Goal: Find contact information: Find contact information

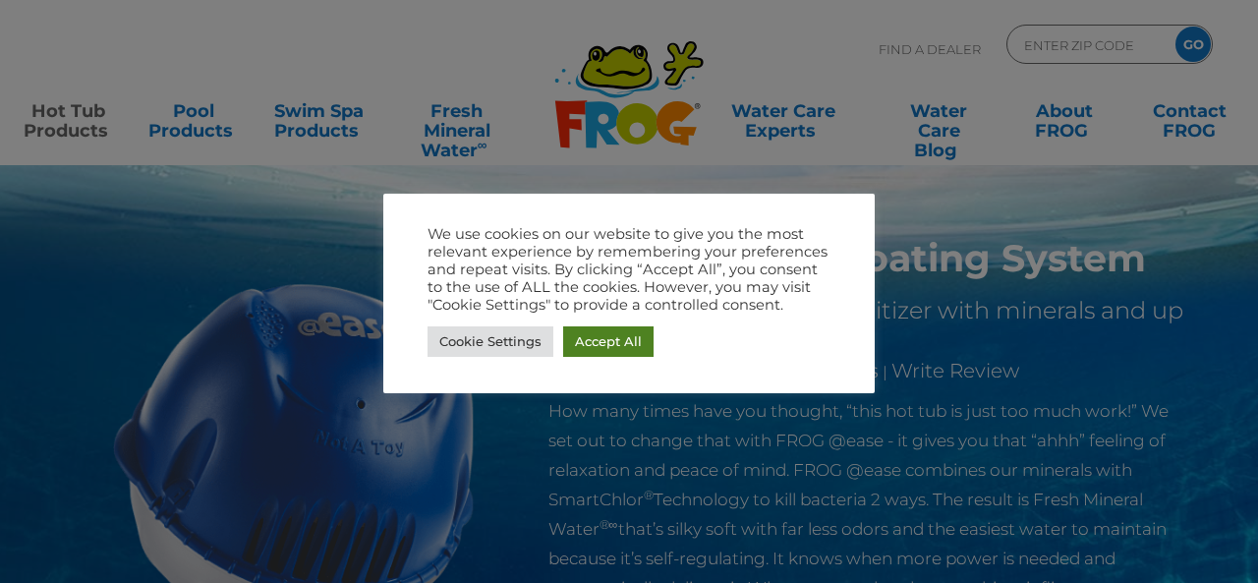
click at [598, 338] on link "Accept All" at bounding box center [608, 341] width 90 height 30
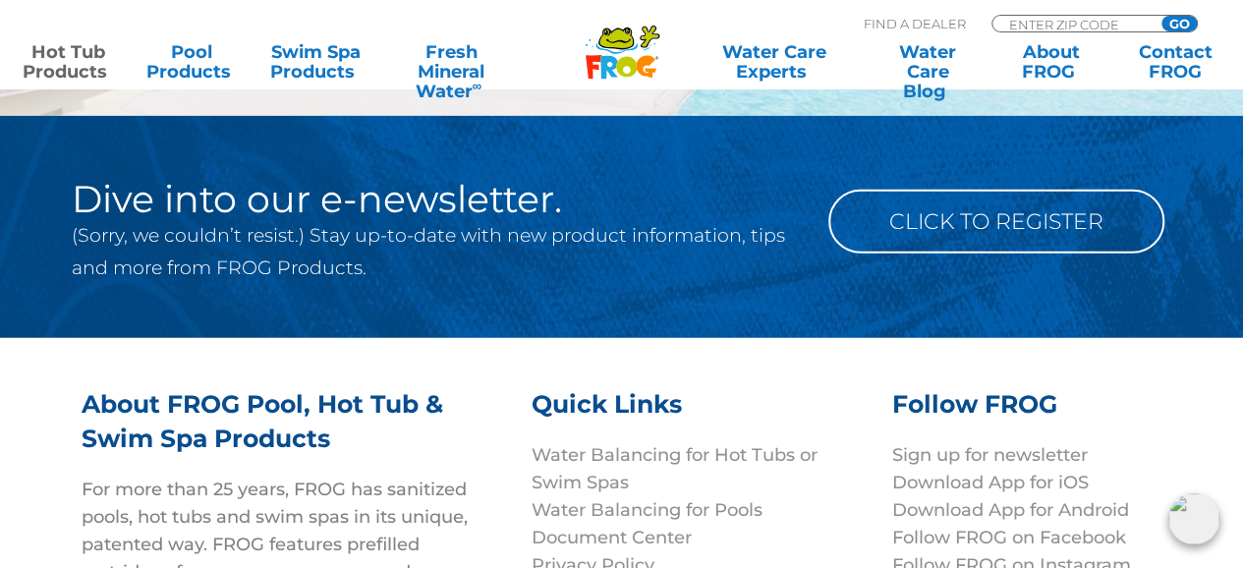
scroll to position [6126, 0]
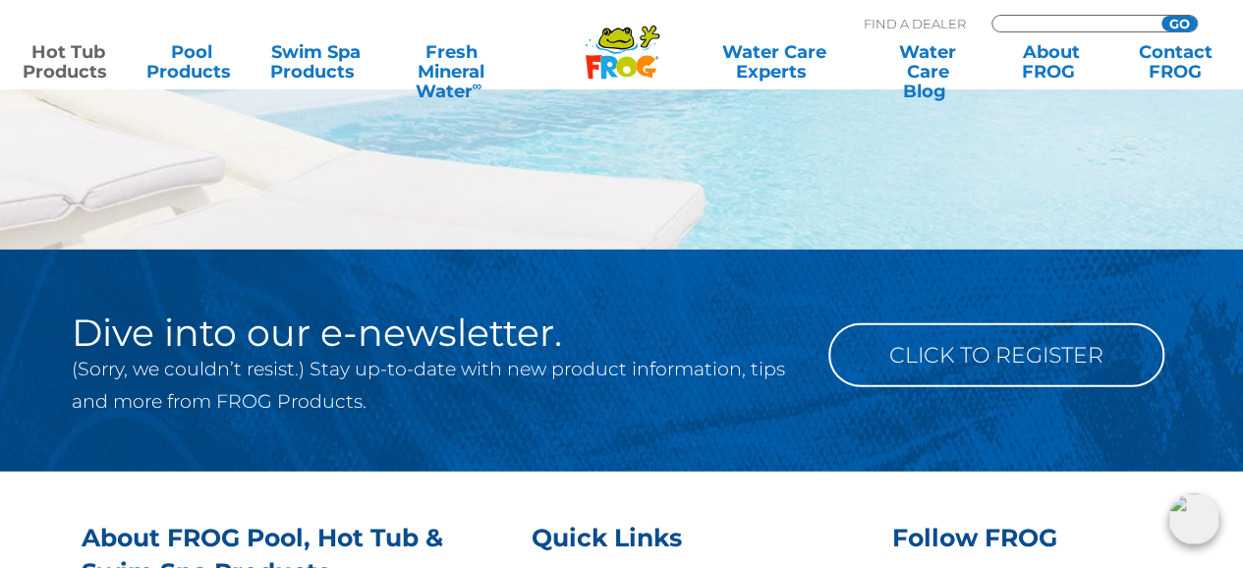
click at [1052, 23] on input "Zip Code Form" at bounding box center [1074, 24] width 133 height 17
type input "11580"
click at [1181, 21] on input "GO" at bounding box center [1179, 24] width 35 height 16
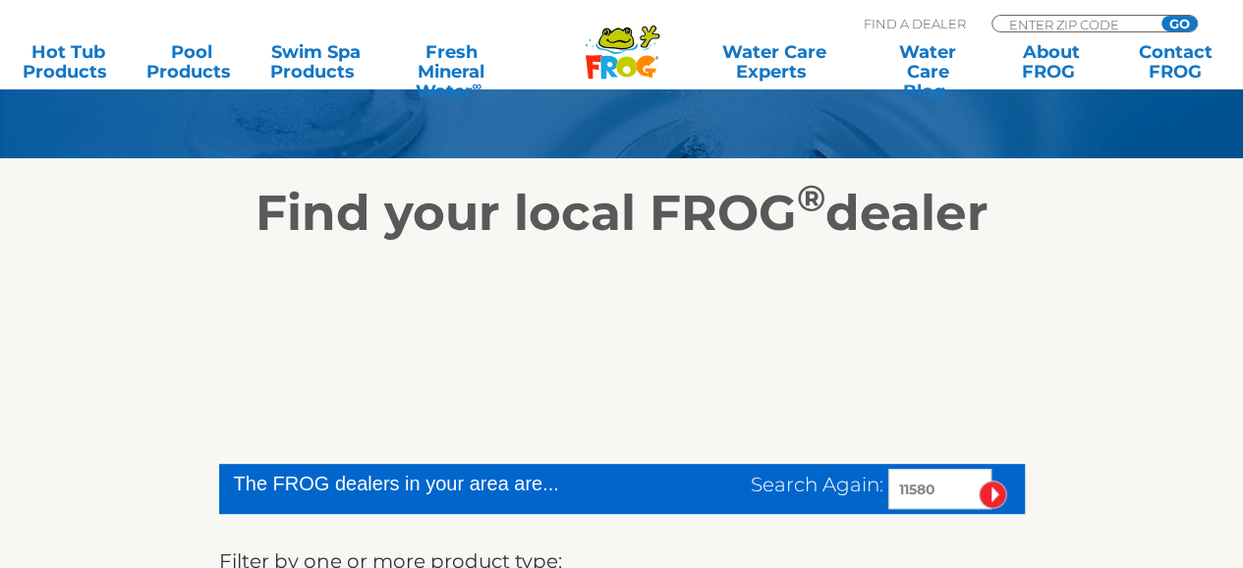
scroll to position [393, 0]
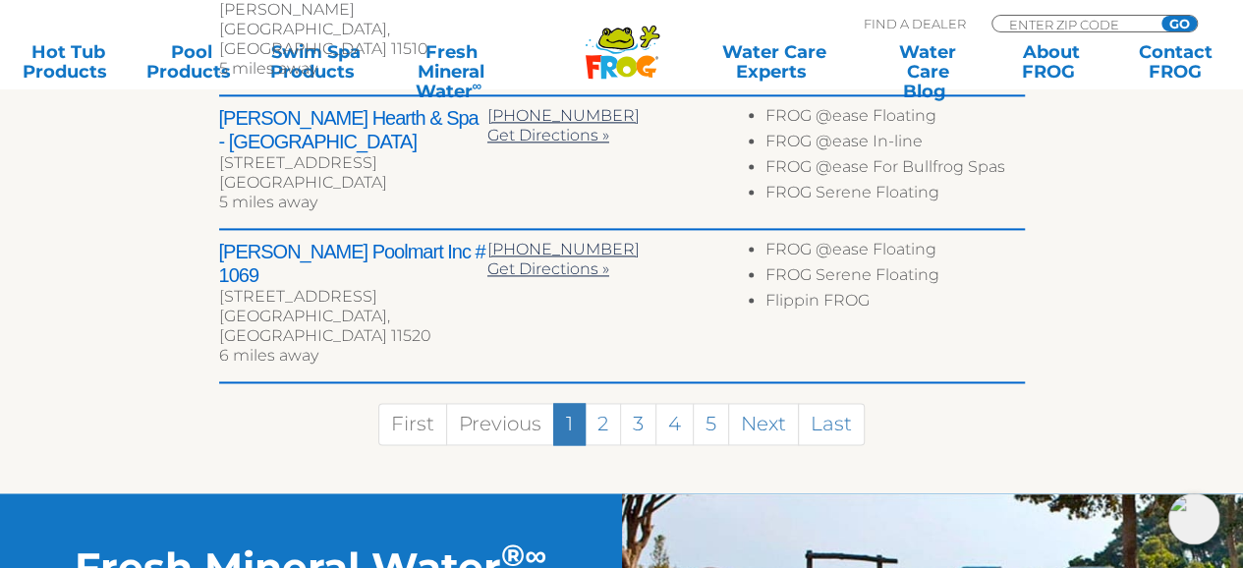
scroll to position [1278, 0]
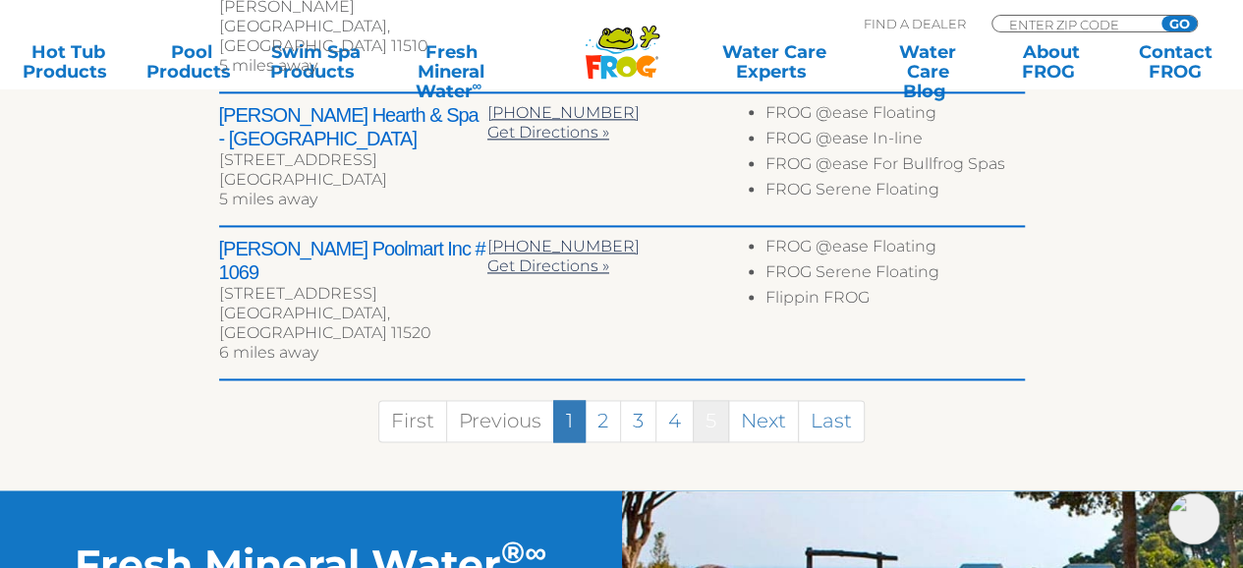
click at [722, 400] on link "5" at bounding box center [711, 421] width 36 height 42
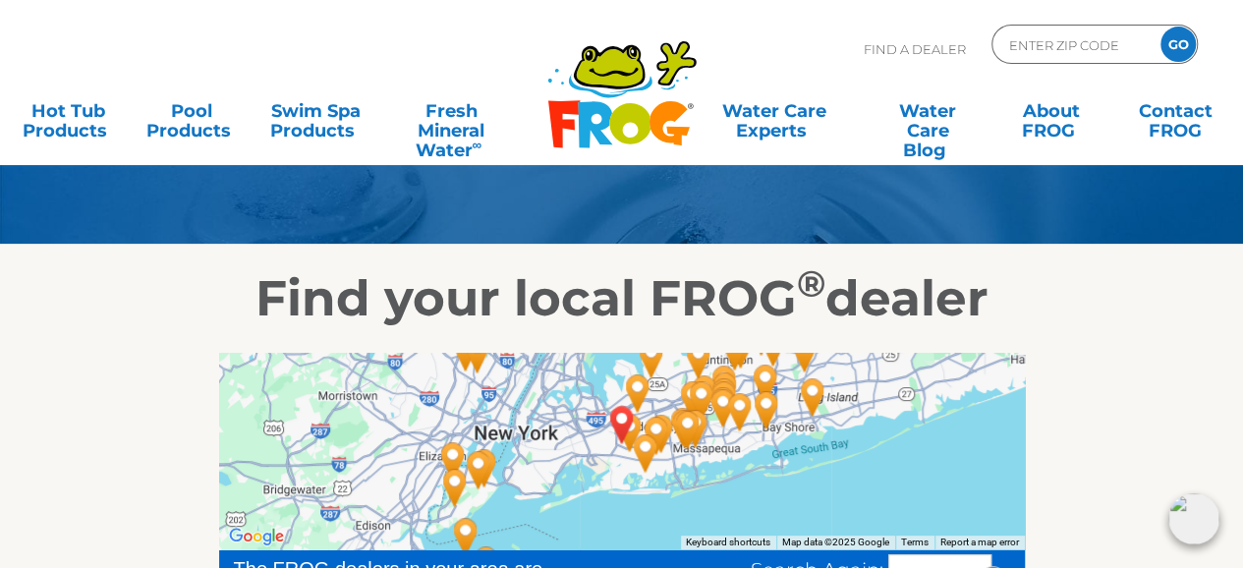
scroll to position [0, 0]
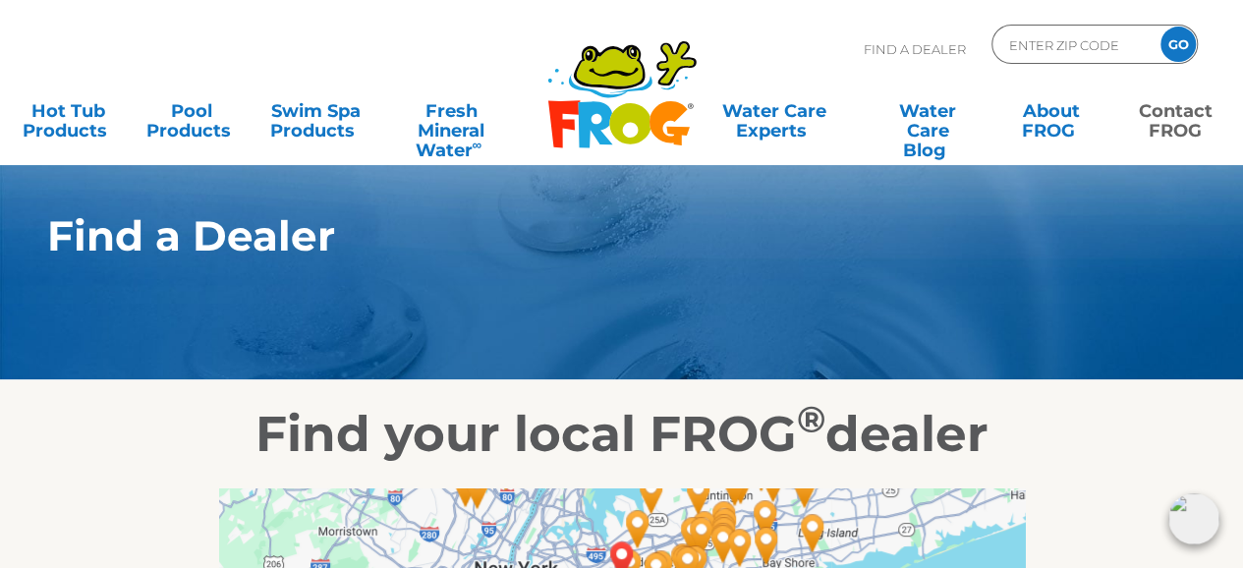
click at [1177, 128] on link "Contact FROG" at bounding box center [1175, 110] width 96 height 39
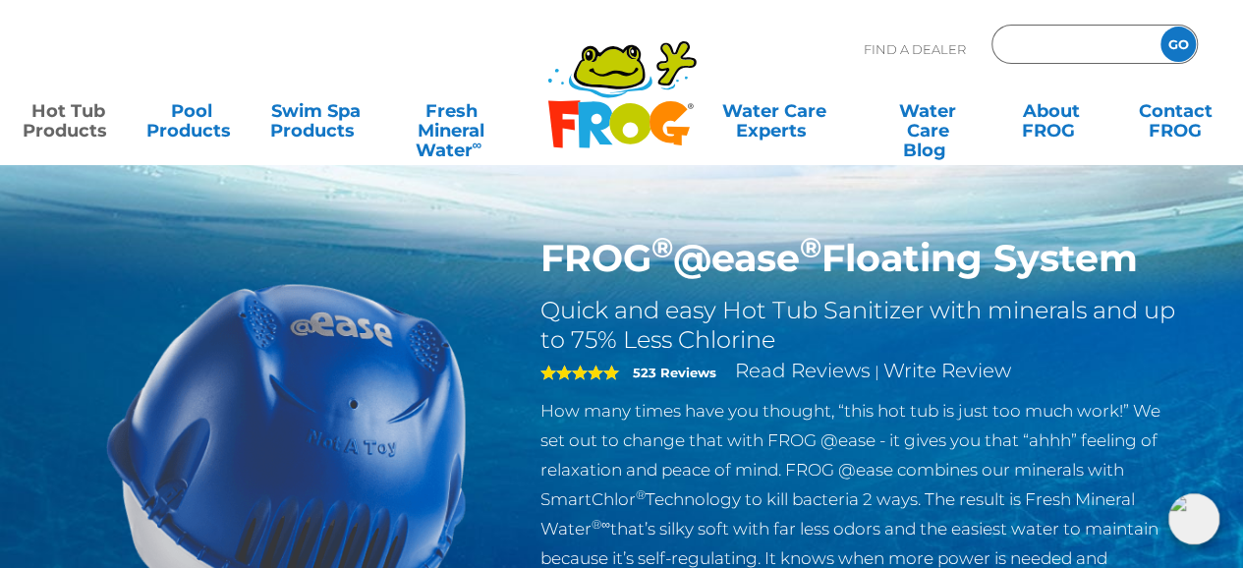
click at [1054, 56] on input "Zip Code Form" at bounding box center [1074, 44] width 133 height 29
type input "11580"
click at [1183, 50] on input "GO" at bounding box center [1178, 44] width 35 height 35
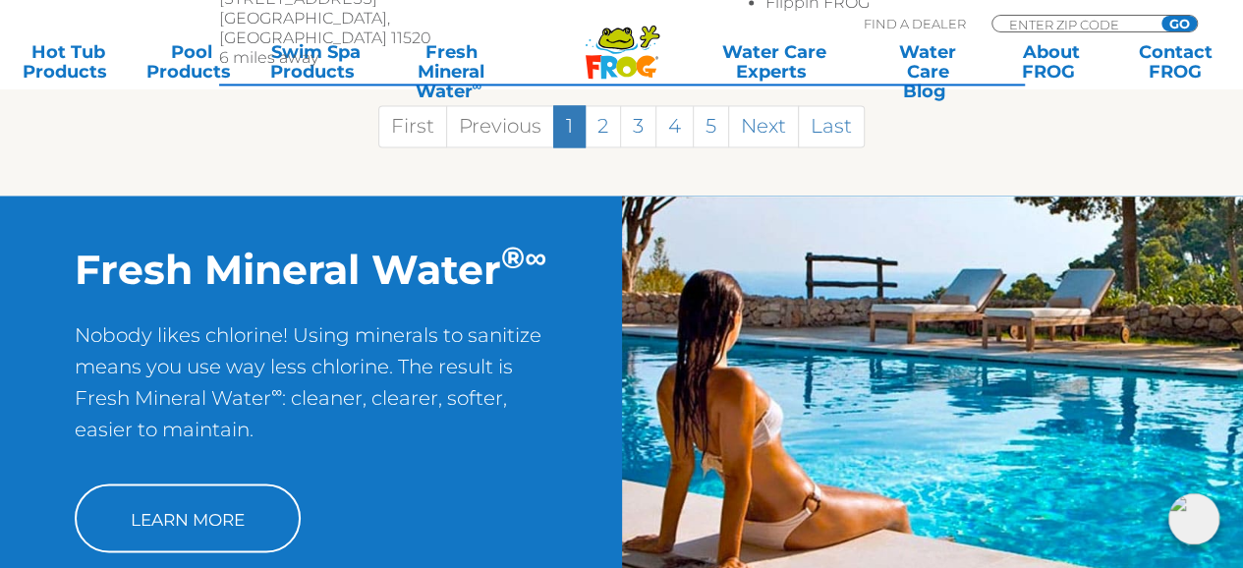
scroll to position [1081, 0]
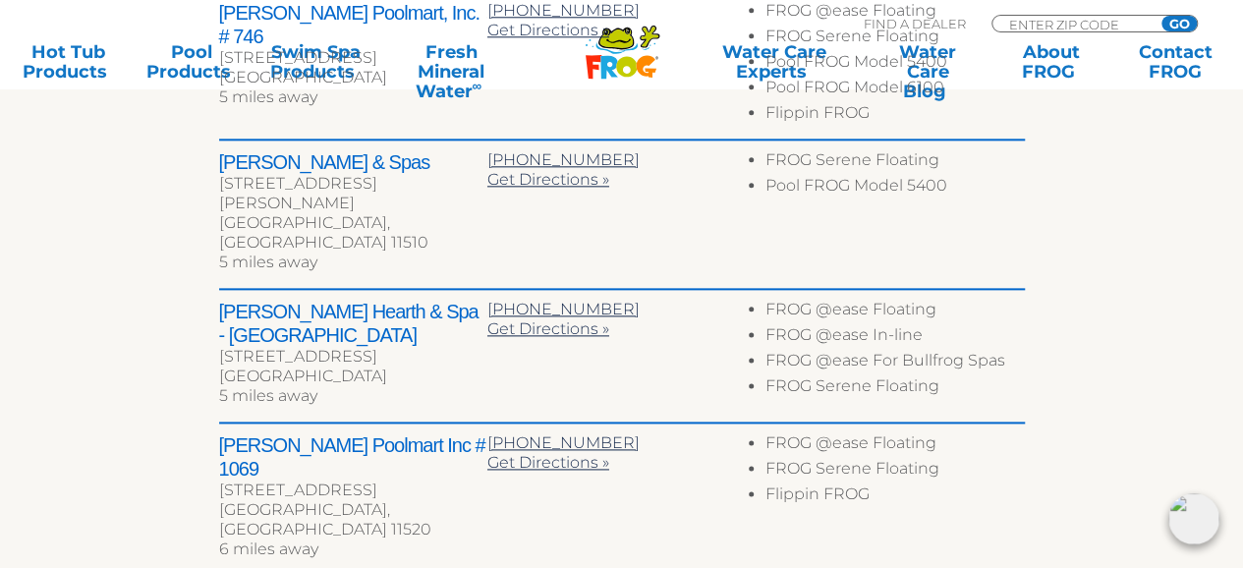
click at [1125, 237] on div "← Move left → Move right ↑ Move up ↓ Move down + Zoom in - Zoom out Home Jump l…" at bounding box center [622, 35] width 1209 height 1304
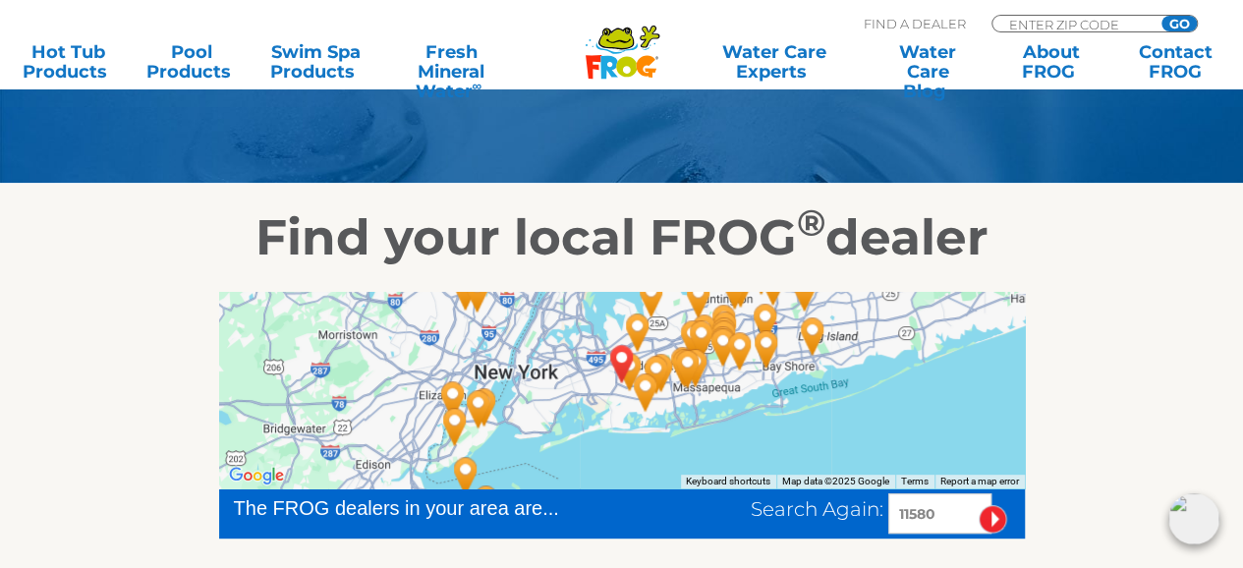
scroll to position [0, 0]
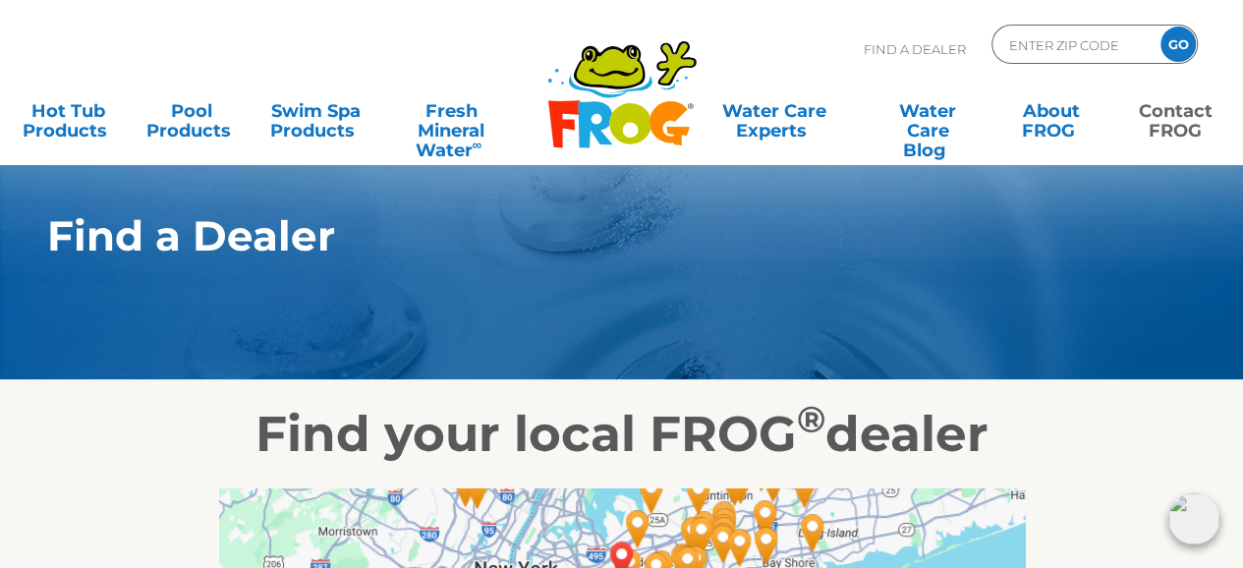
click at [1153, 121] on link "Contact FROG" at bounding box center [1175, 110] width 96 height 39
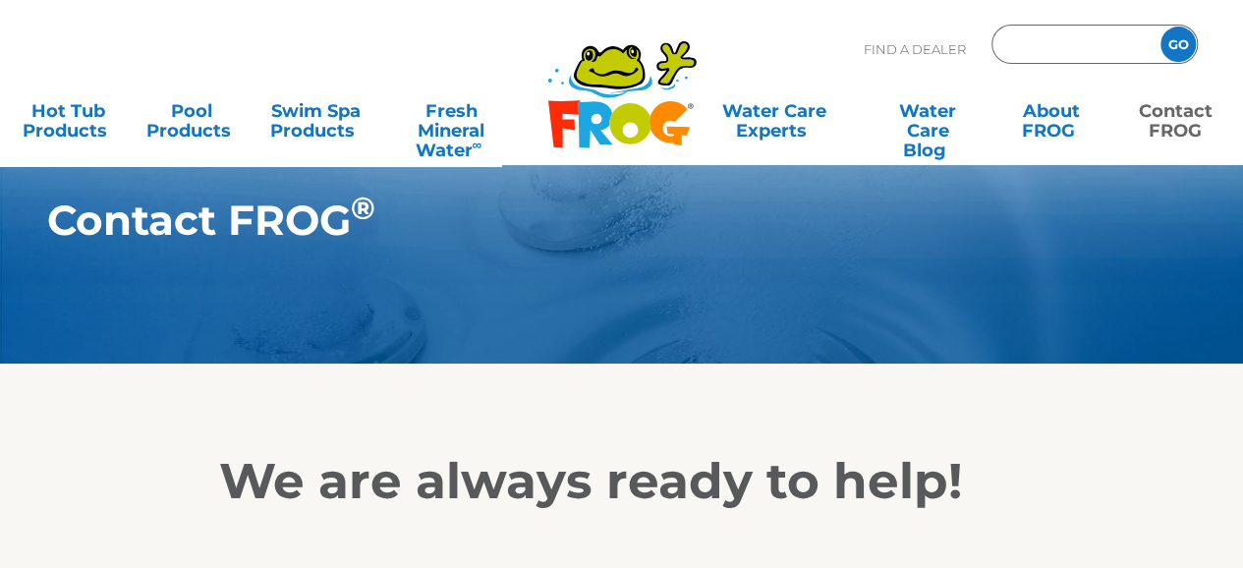
click at [1029, 44] on input "Zip Code Form" at bounding box center [1074, 44] width 133 height 29
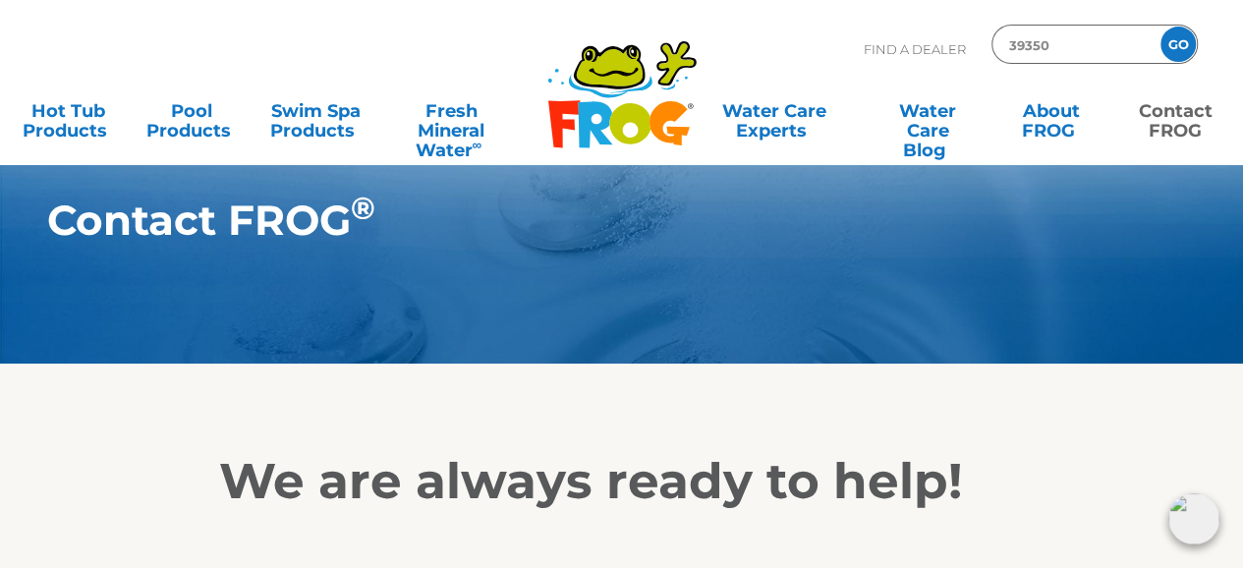
type input "39350"
click at [1178, 41] on input "GO" at bounding box center [1178, 44] width 35 height 35
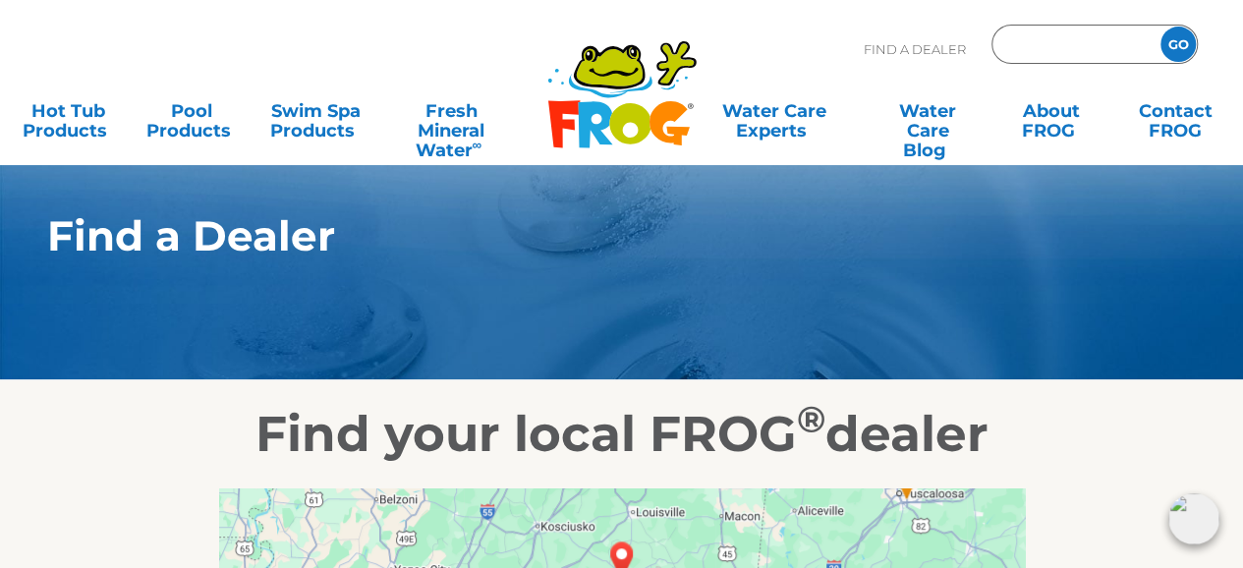
click at [1113, 46] on input "Zip Code Form" at bounding box center [1074, 44] width 133 height 29
type input "ENTER ZIP CODE"
click at [962, 79] on div "Find A Dealer ENTER ZIP CODE GO" at bounding box center [1031, 54] width 334 height 59
click at [1154, 116] on link "Contact FROG" at bounding box center [1175, 110] width 96 height 39
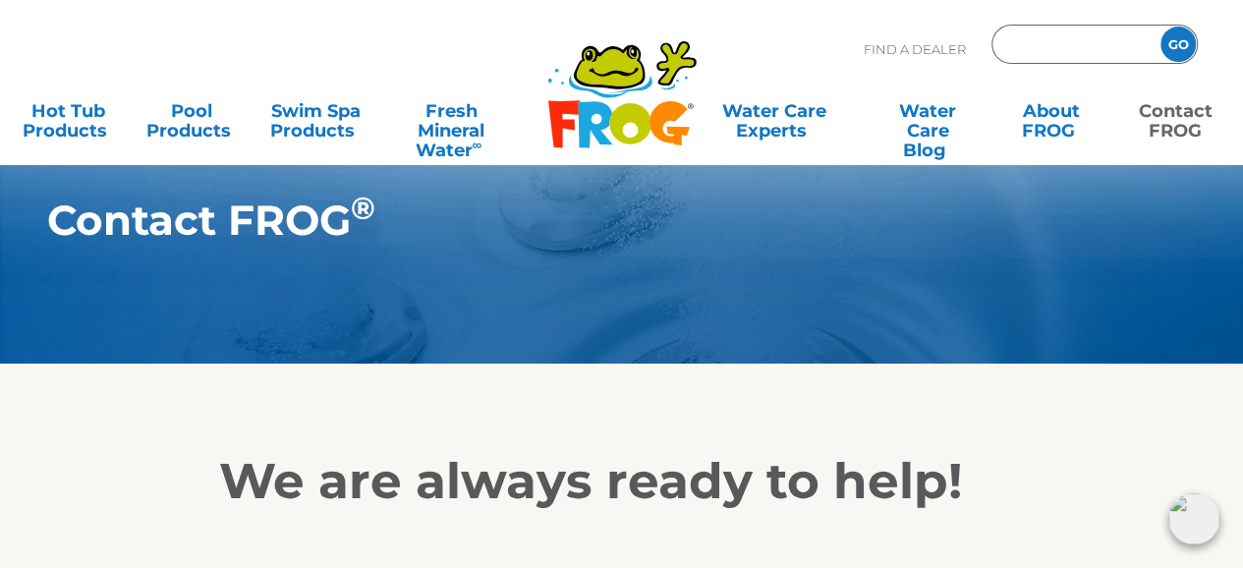
click at [1046, 41] on input "Zip Code Form" at bounding box center [1074, 44] width 133 height 29
type input "11580"
click at [1184, 50] on input "GO" at bounding box center [1178, 44] width 35 height 35
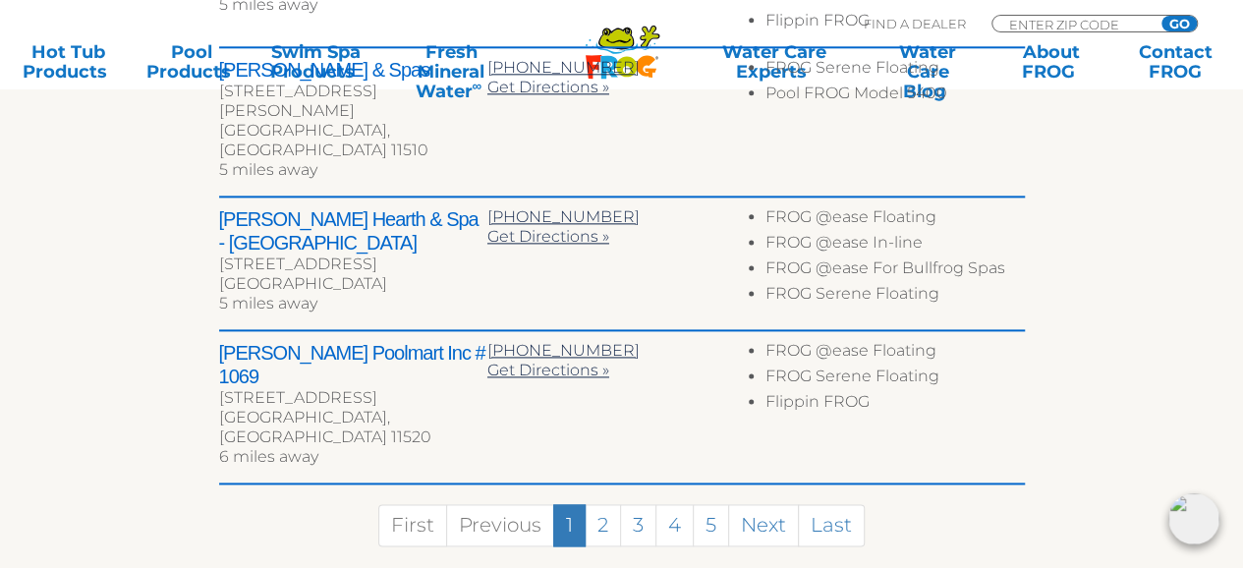
scroll to position [1180, 0]
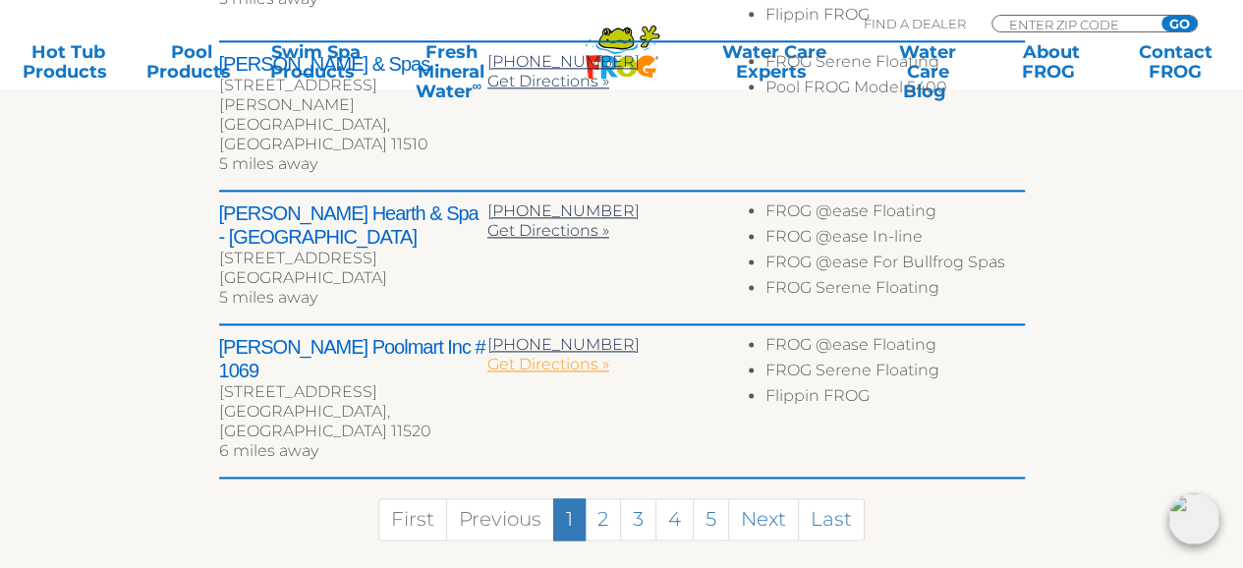
click at [544, 355] on span "Get Directions »" at bounding box center [549, 364] width 122 height 19
click at [553, 335] on span "516-256-2096" at bounding box center [564, 344] width 152 height 19
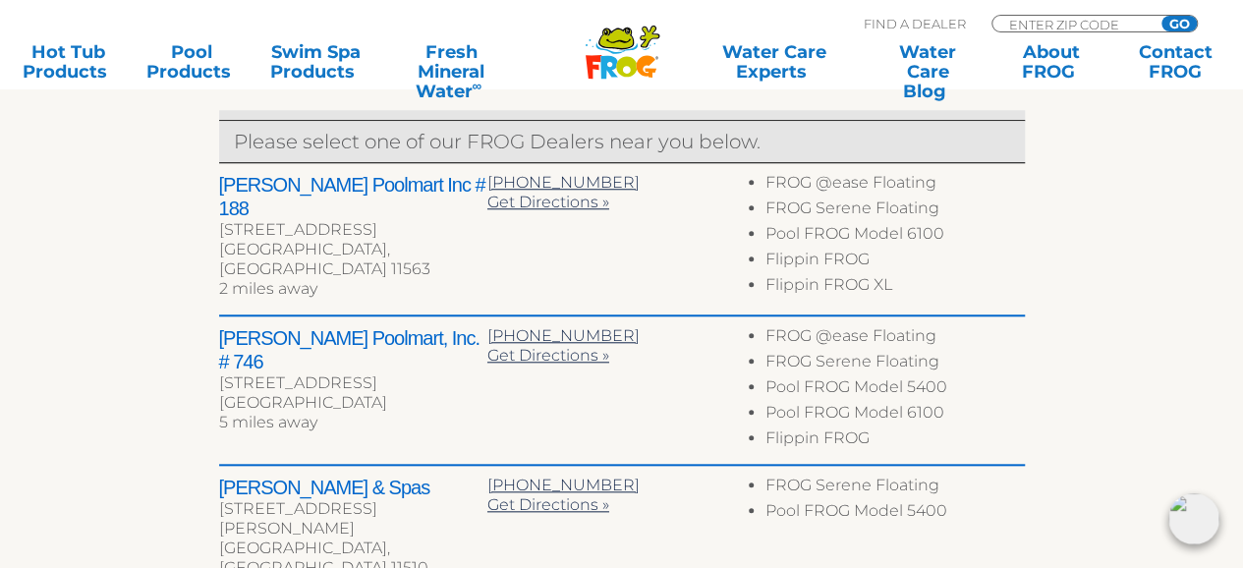
scroll to position [786, 0]
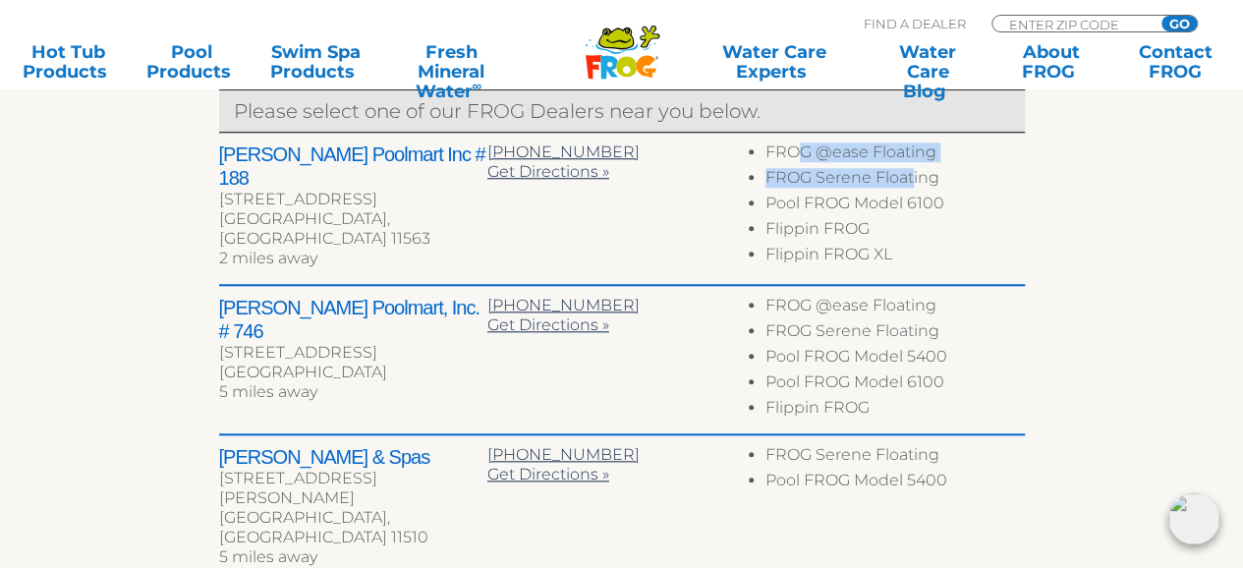
drag, startPoint x: 796, startPoint y: 153, endPoint x: 911, endPoint y: 186, distance: 119.5
click at [911, 186] on ul "FROG @ease Floating FROG Serene Floating Pool FROG Model 6100 Flippin FROG Flip…" at bounding box center [890, 207] width 268 height 128
click at [969, 157] on li "FROG @ease Floating" at bounding box center [895, 156] width 259 height 26
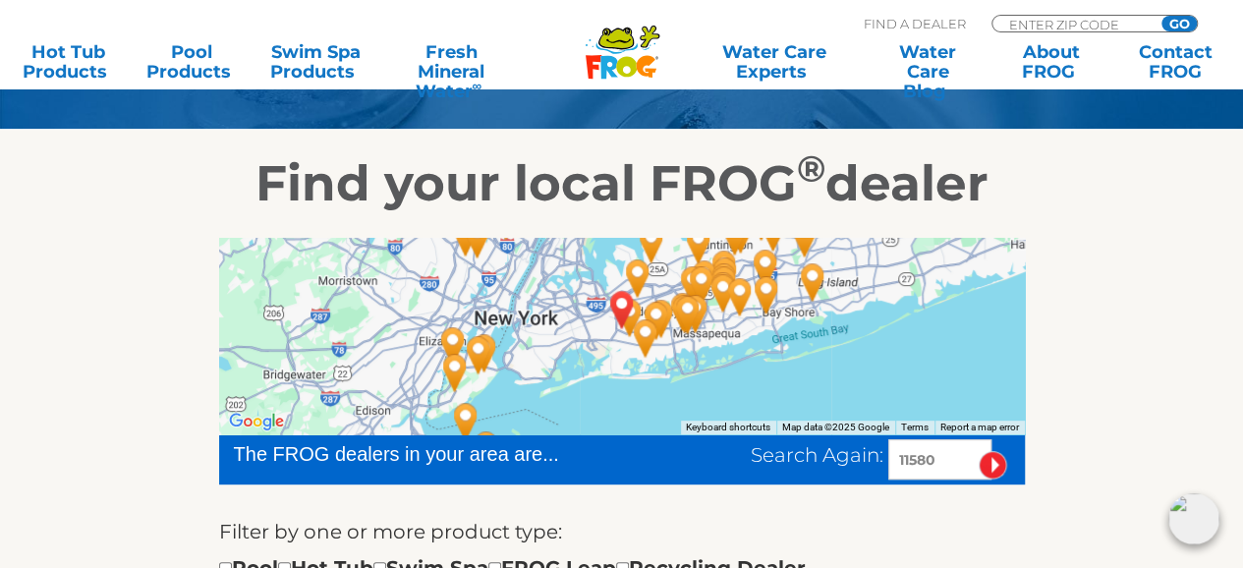
scroll to position [197, 0]
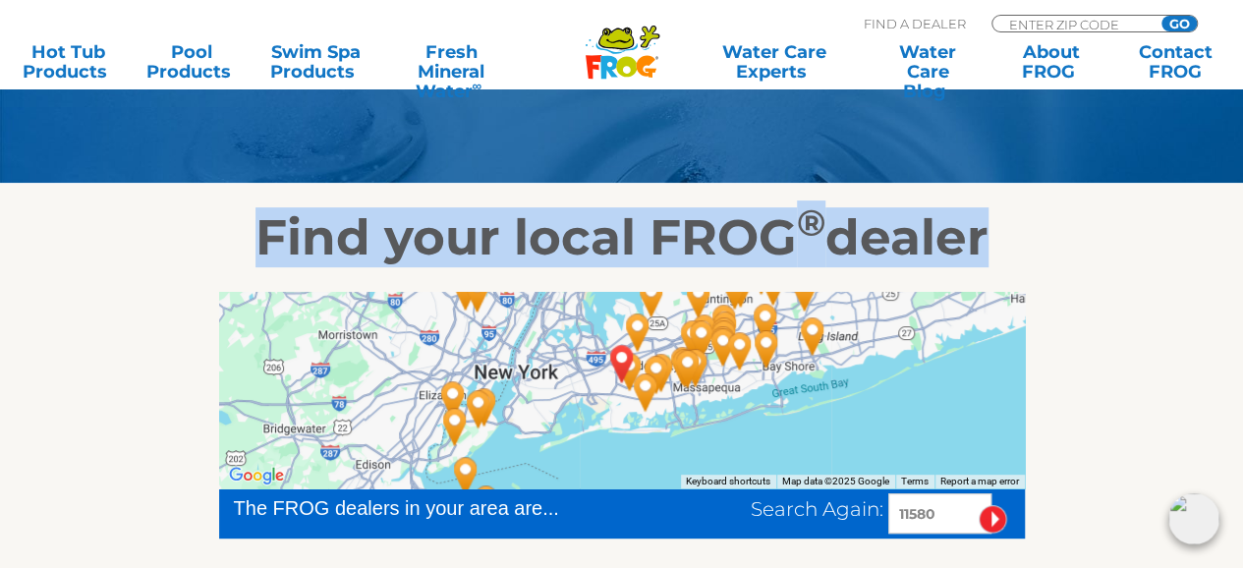
drag, startPoint x: 255, startPoint y: 243, endPoint x: 1039, endPoint y: 224, distance: 784.6
click at [1039, 224] on h2 "Find your local FROG ® dealer" at bounding box center [622, 237] width 1209 height 59
click at [1079, 231] on h2 "Find your local FROG ® dealer" at bounding box center [622, 237] width 1209 height 59
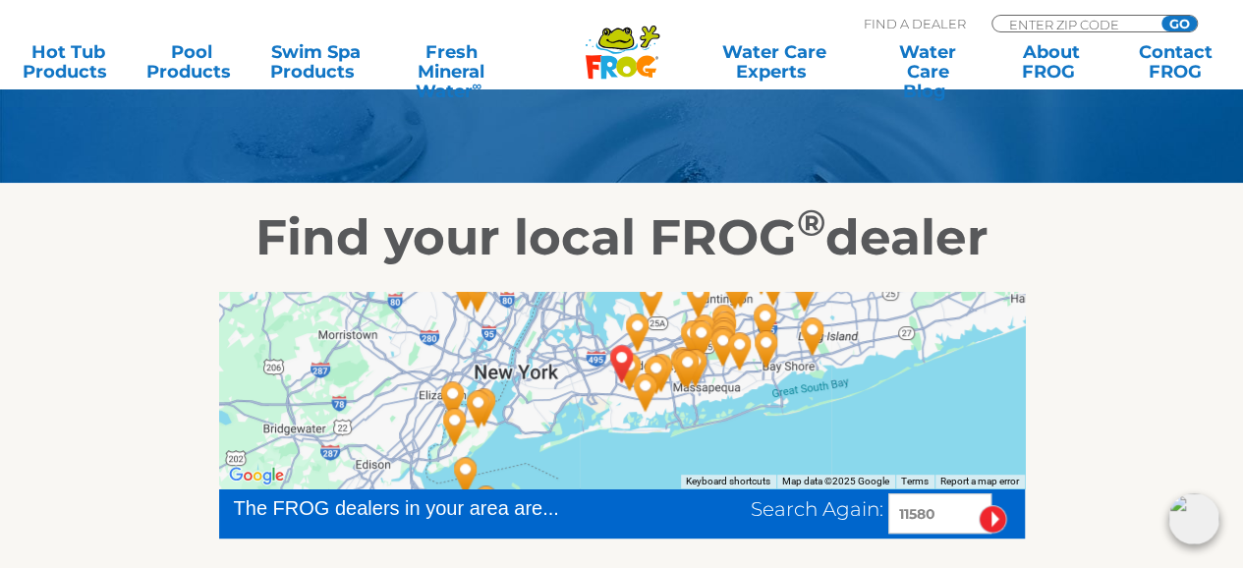
drag, startPoint x: 830, startPoint y: 231, endPoint x: 799, endPoint y: 227, distance: 30.7
click at [799, 227] on h2 "Find your local FROG ® dealer" at bounding box center [622, 237] width 1209 height 59
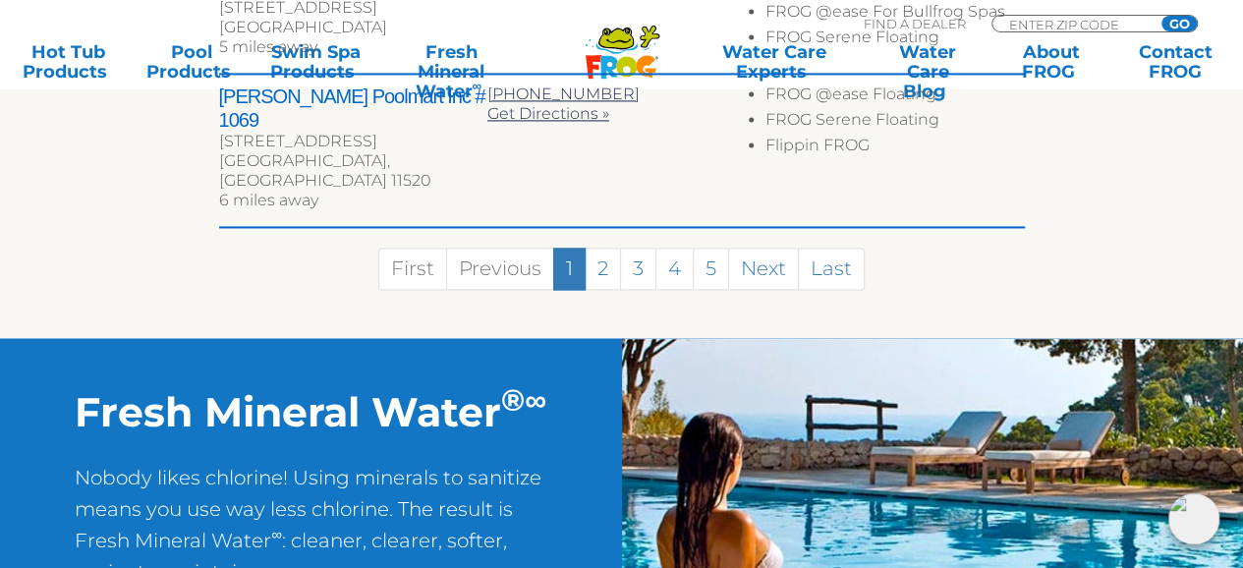
scroll to position [1180, 0]
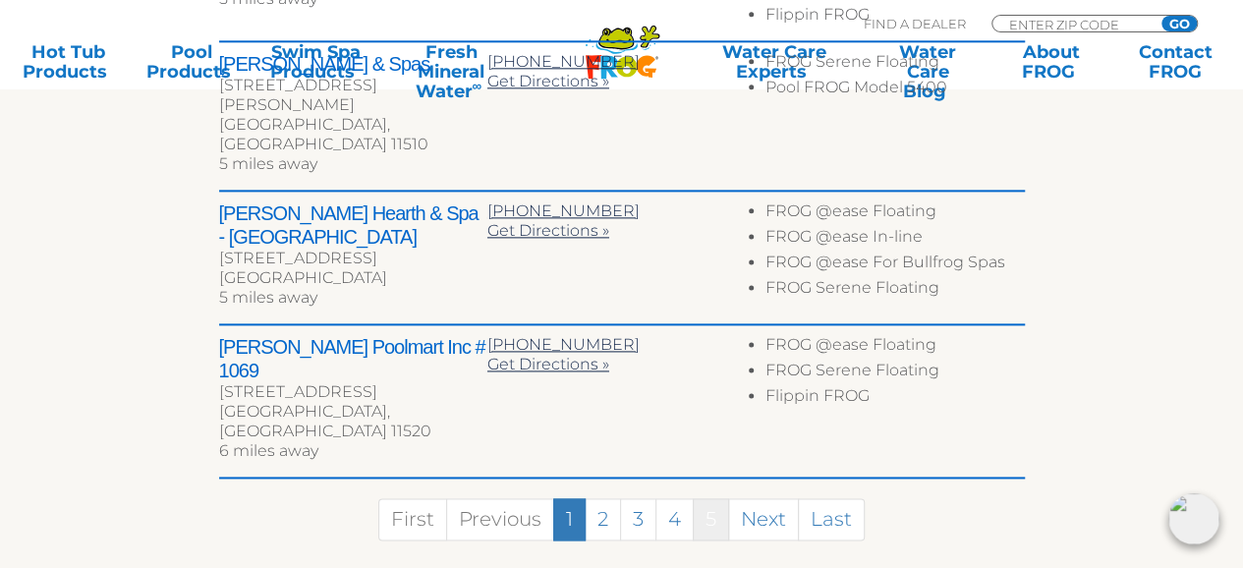
click at [710, 498] on link "5" at bounding box center [711, 519] width 36 height 42
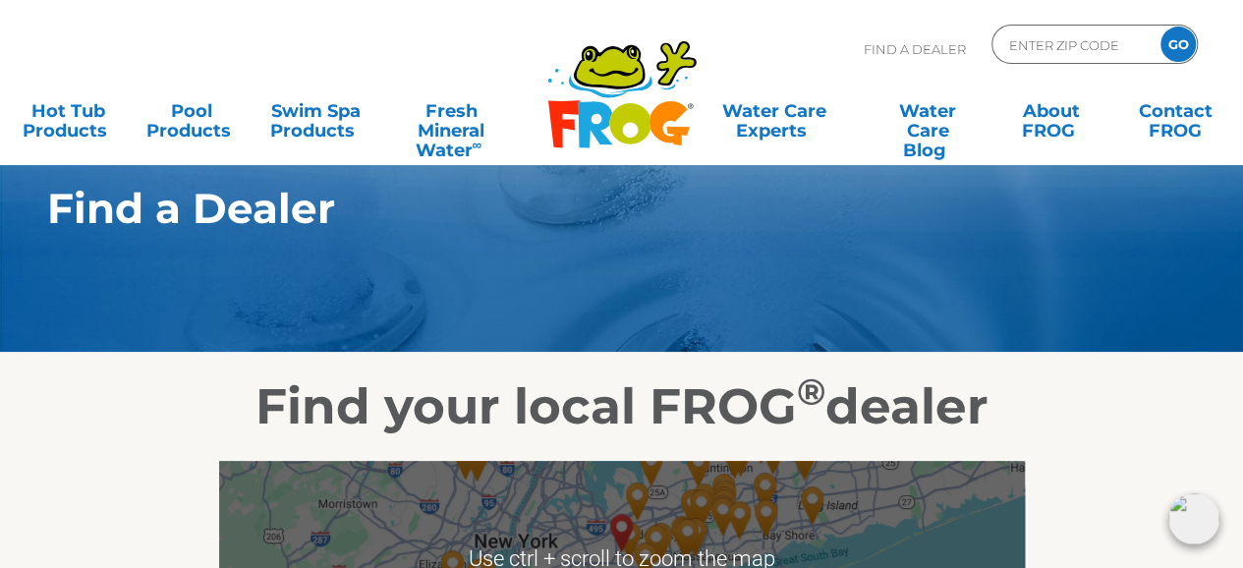
scroll to position [0, 0]
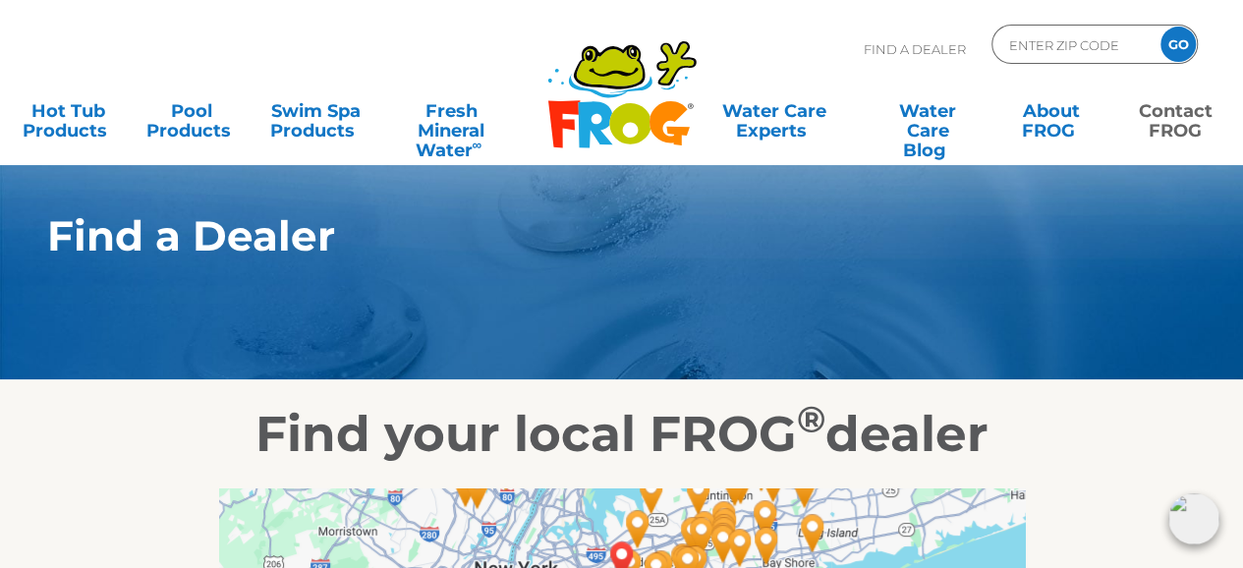
click at [1197, 130] on link "Contact FROG" at bounding box center [1175, 110] width 96 height 39
